Goal: Navigation & Orientation: Find specific page/section

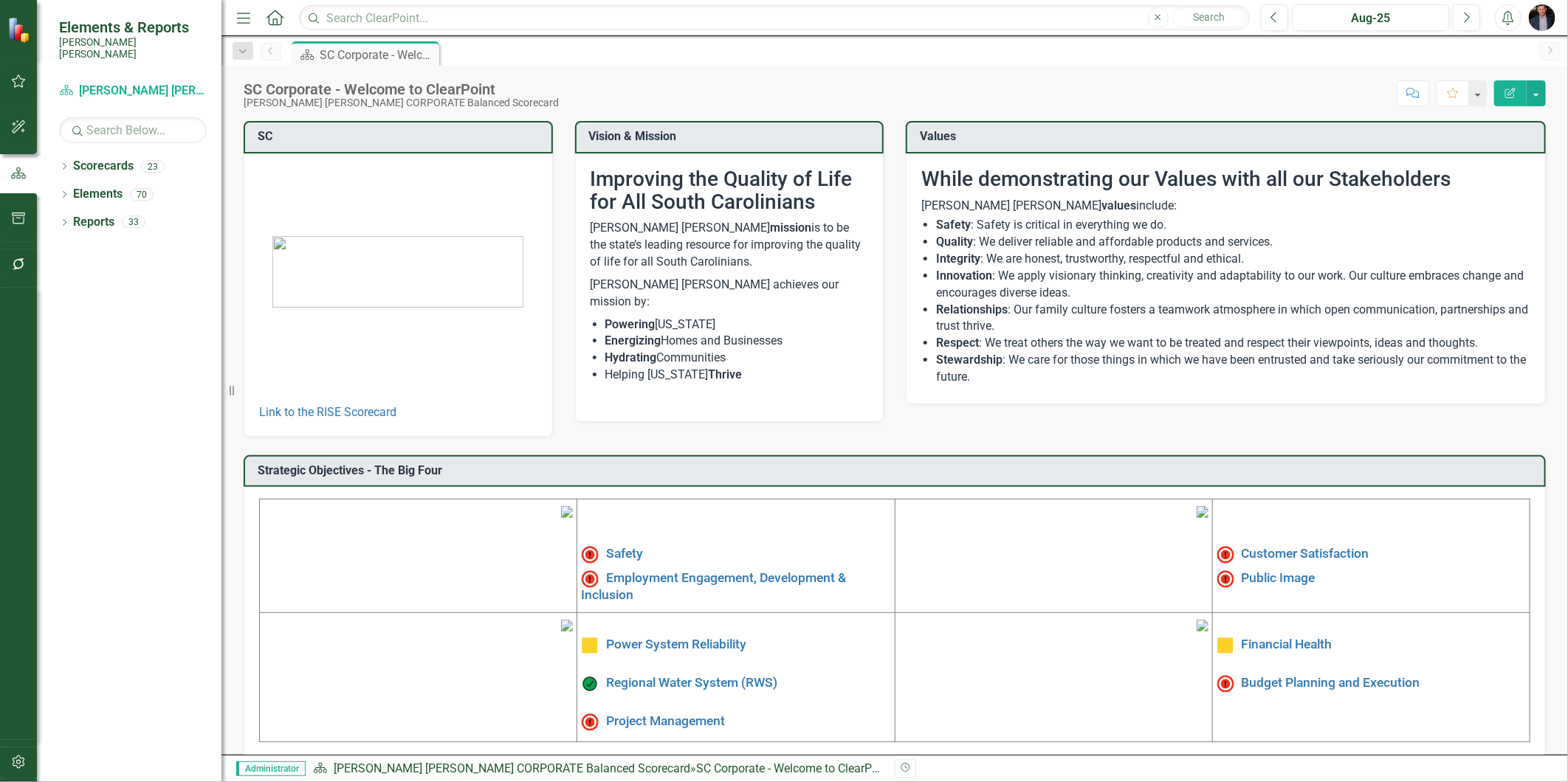
scroll to position [134, 0]
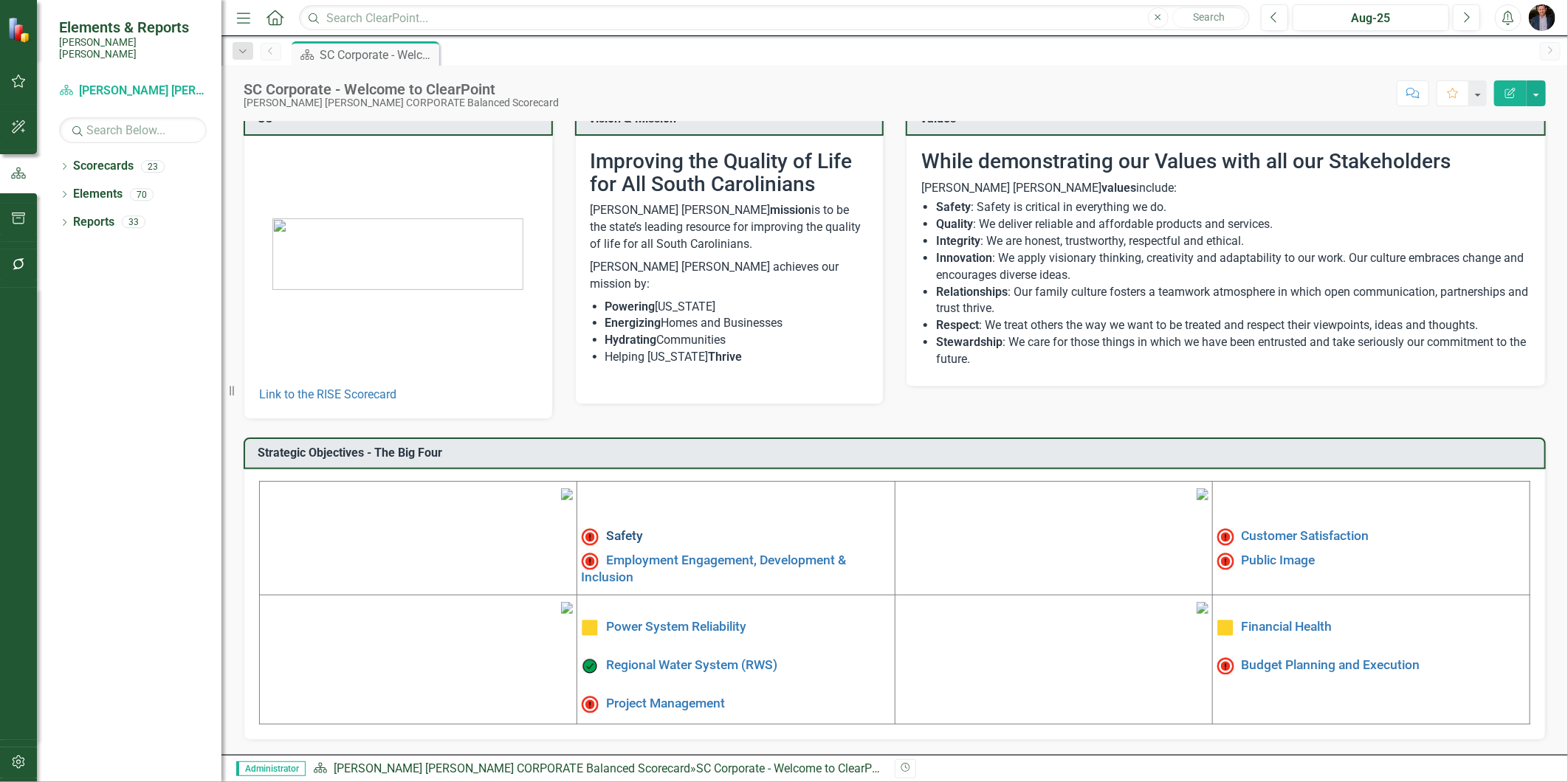
click at [618, 529] on link "Safety" at bounding box center [625, 536] width 37 height 15
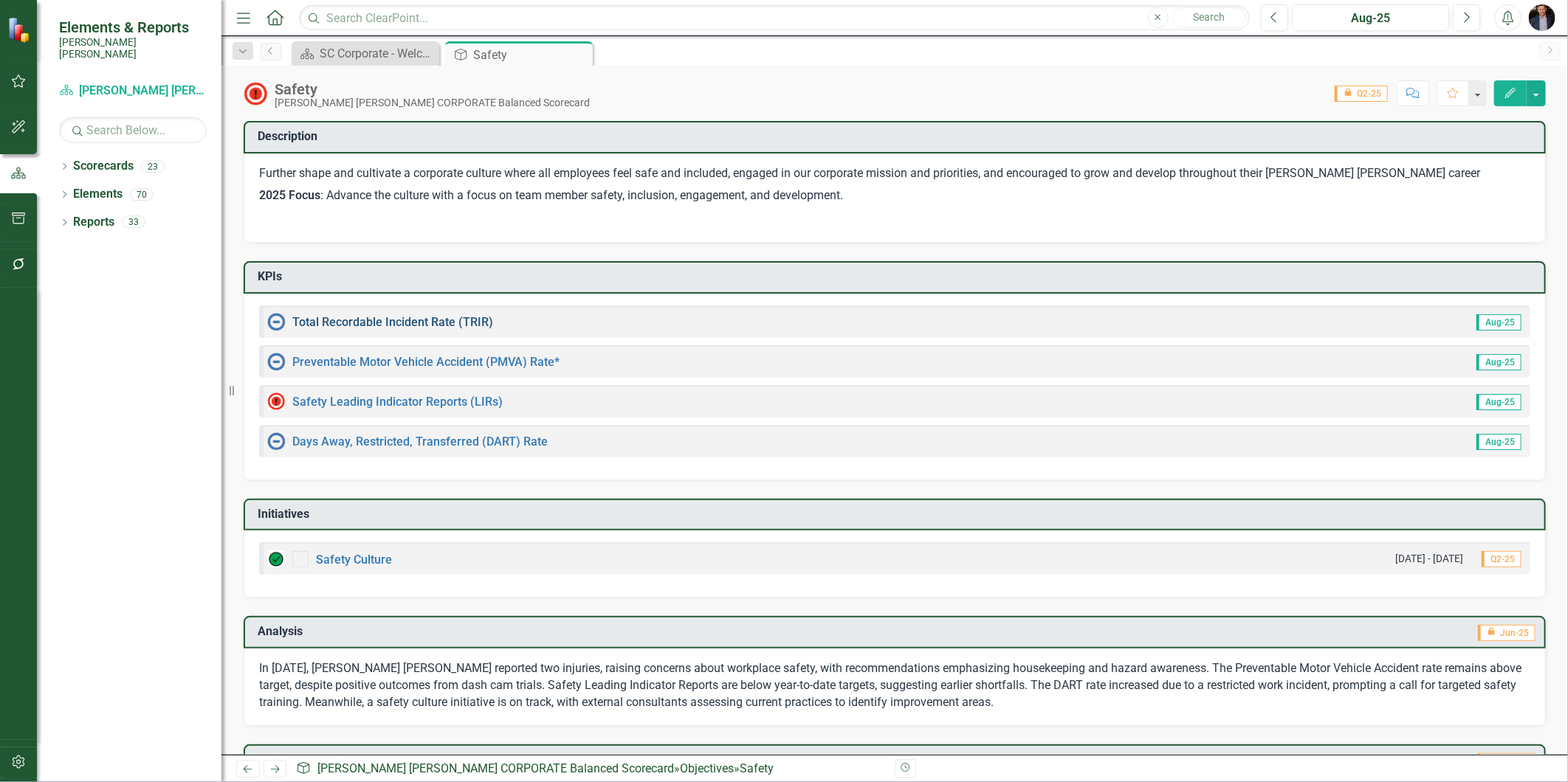
click at [378, 321] on link "Total Recordable Incident Rate (TRIR)" at bounding box center [393, 322] width 201 height 14
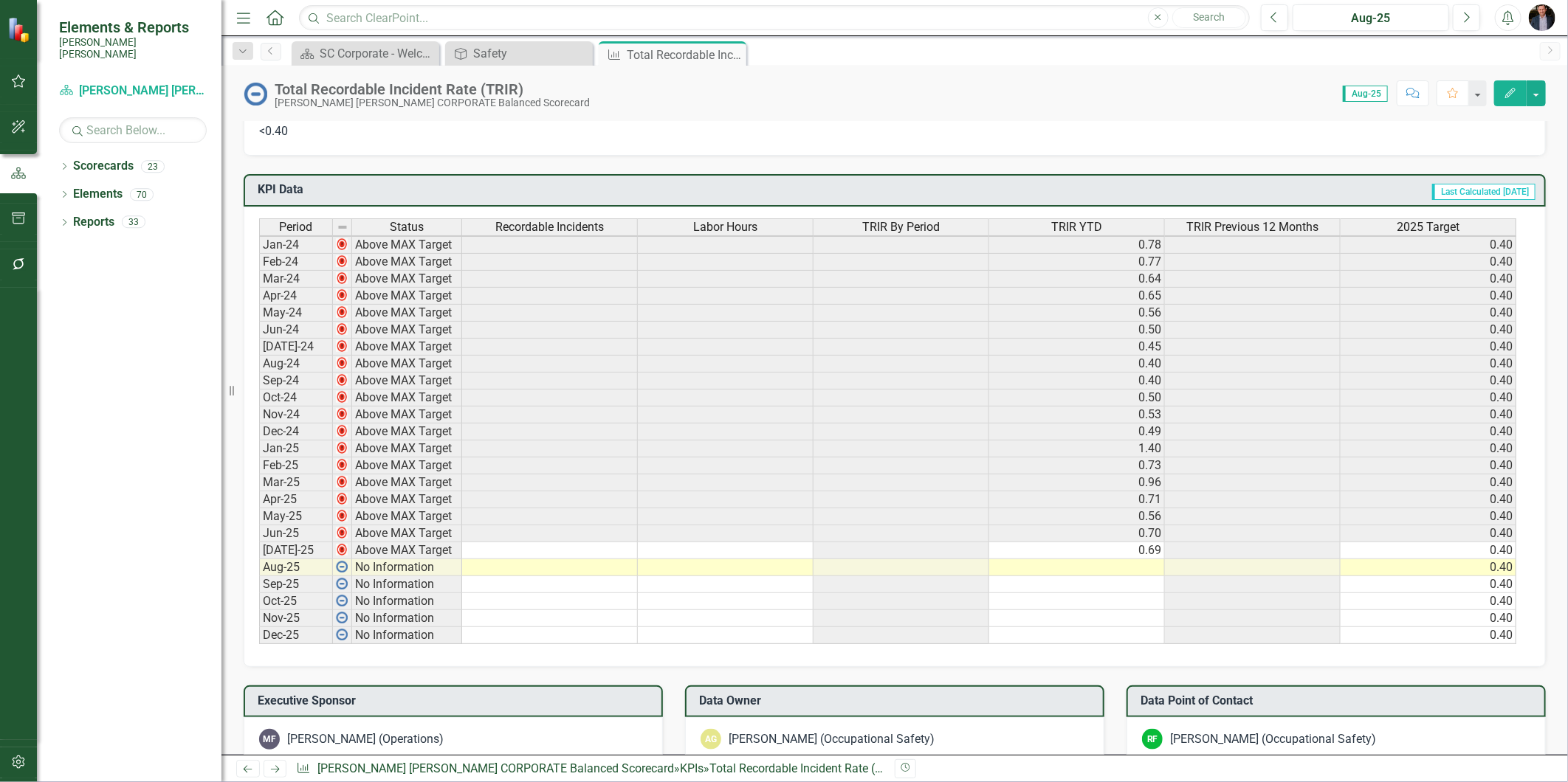
scroll to position [984, 0]
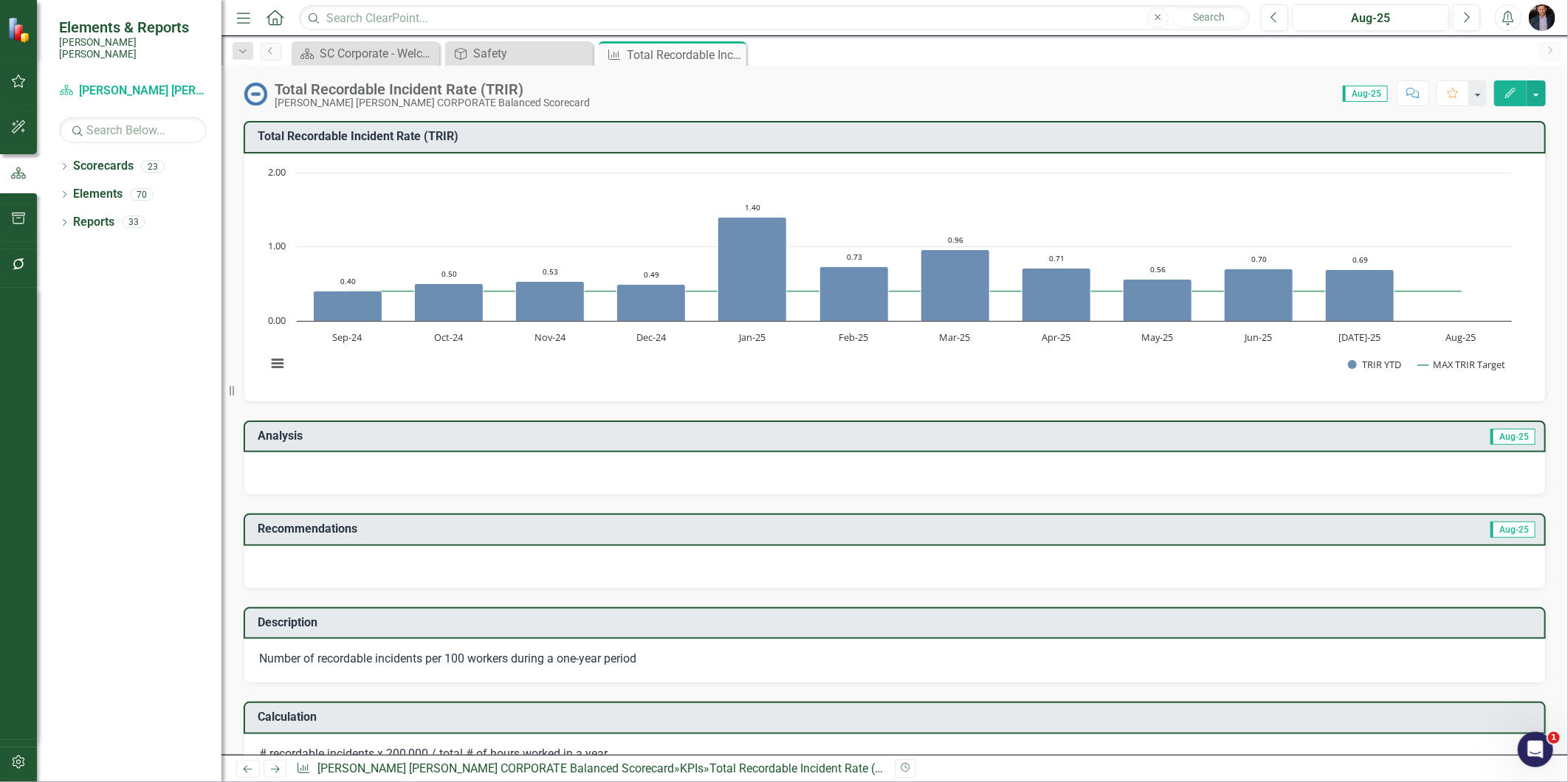
drag, startPoint x: 732, startPoint y: 57, endPoint x: 713, endPoint y: 60, distance: 19.2
click at [0, 0] on icon "Close" at bounding box center [0, 0] width 0 height 0
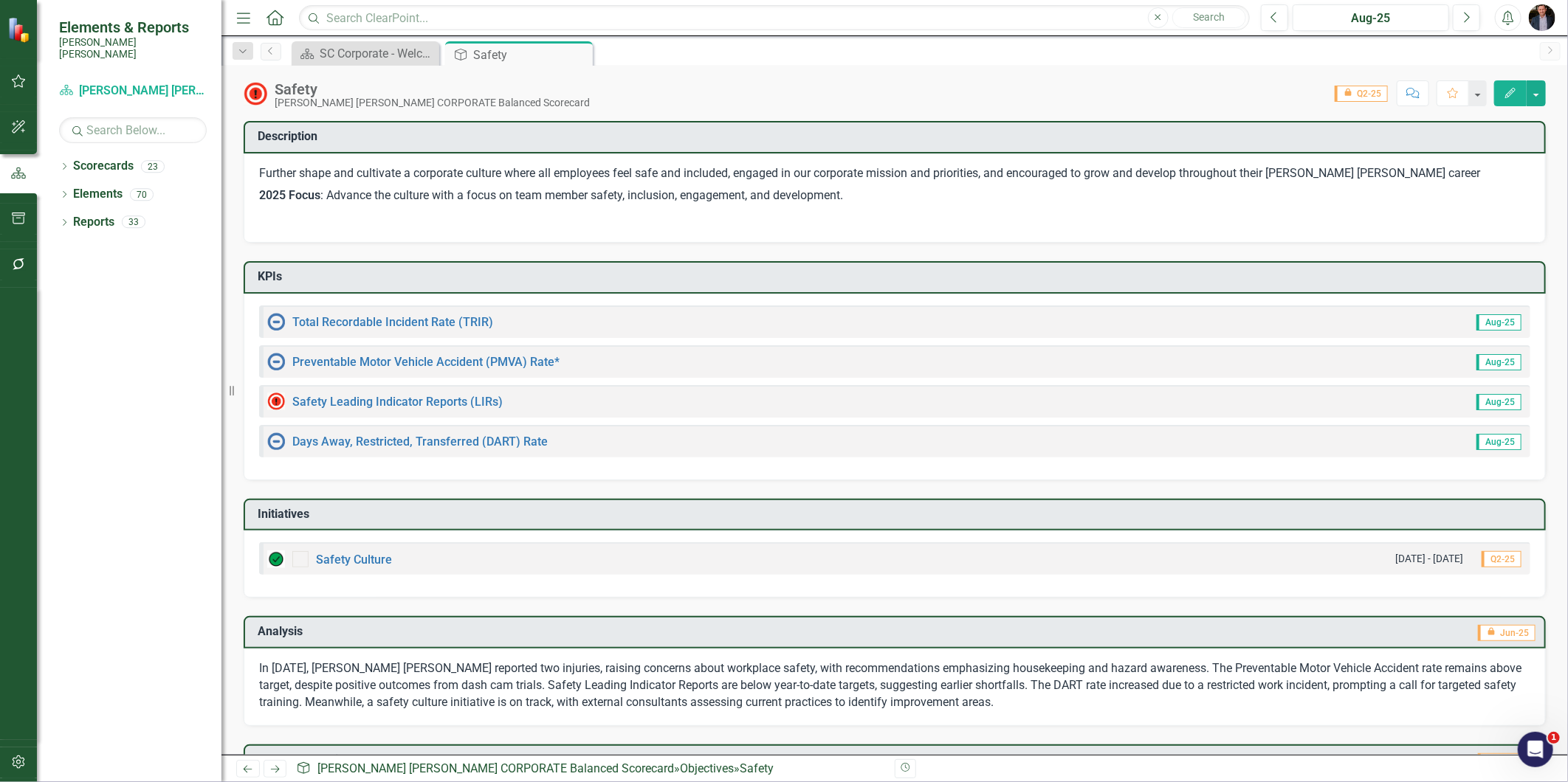
click at [282, 12] on icon "Home" at bounding box center [275, 17] width 19 height 16
